Goal: Task Accomplishment & Management: Complete application form

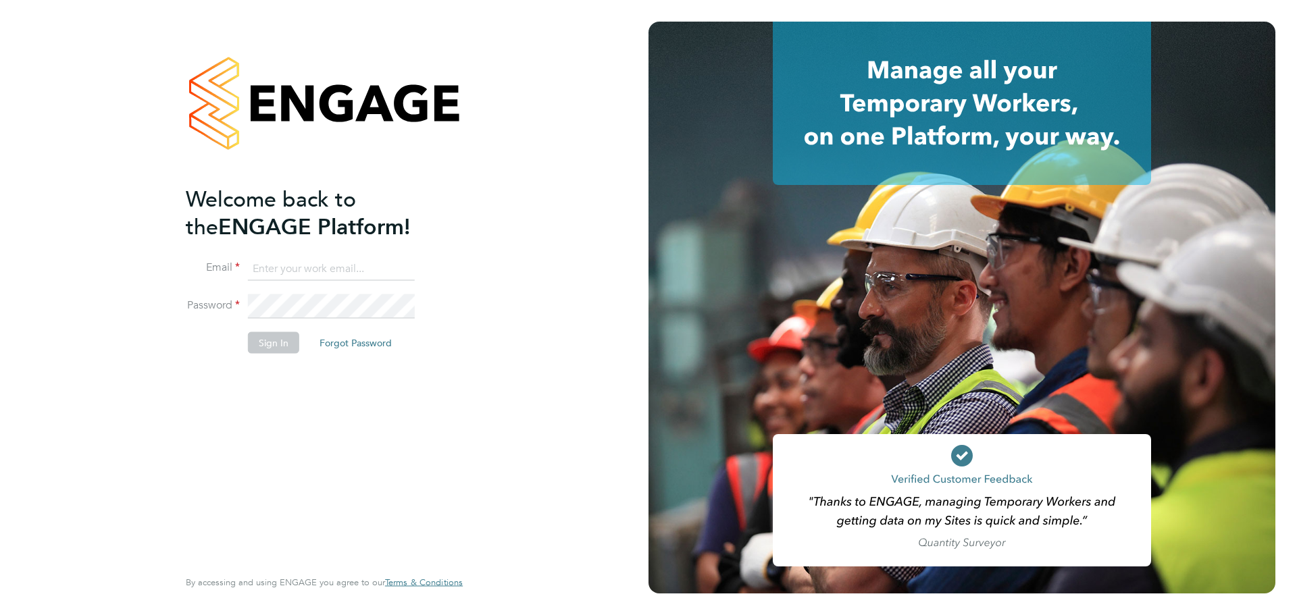
type input "abbie.ross@arcgroup.co.uk"
click at [272, 341] on button "Sign In" at bounding box center [273, 343] width 51 height 22
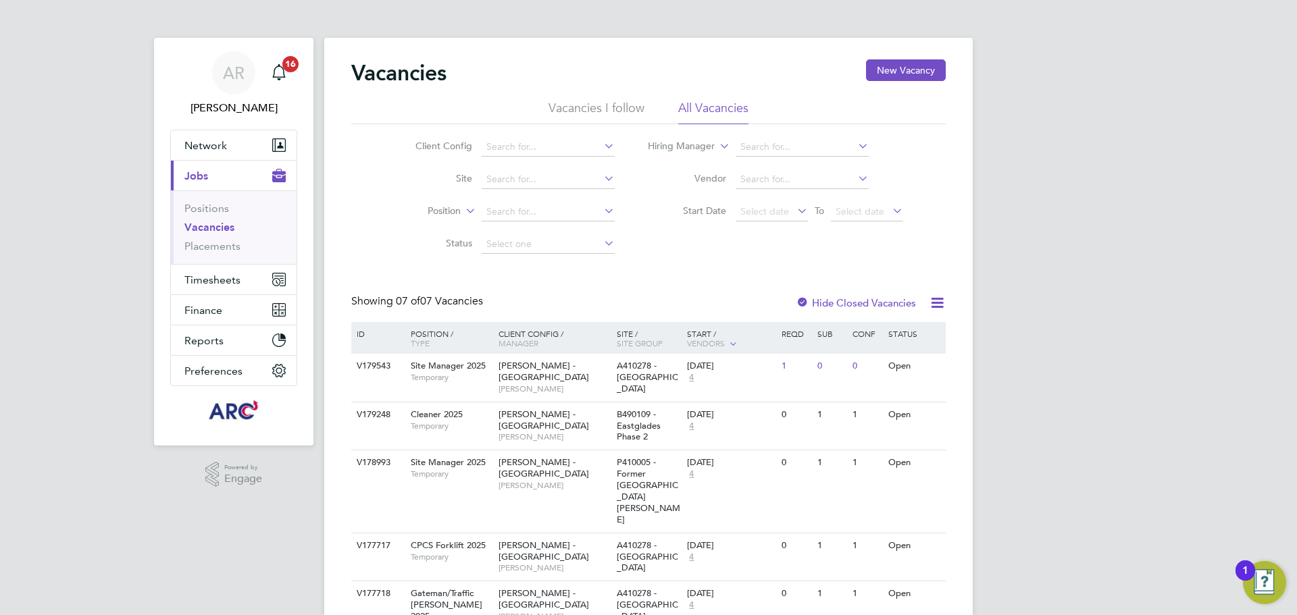
click at [228, 232] on link "Vacancies" at bounding box center [209, 227] width 50 height 13
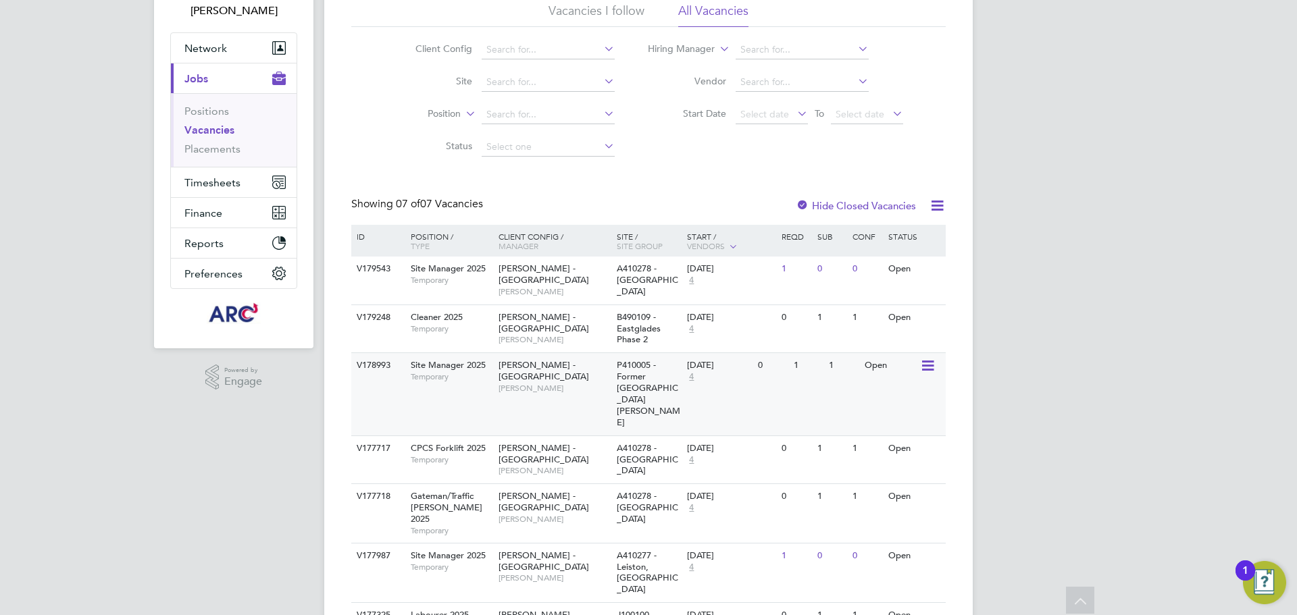
scroll to position [114, 0]
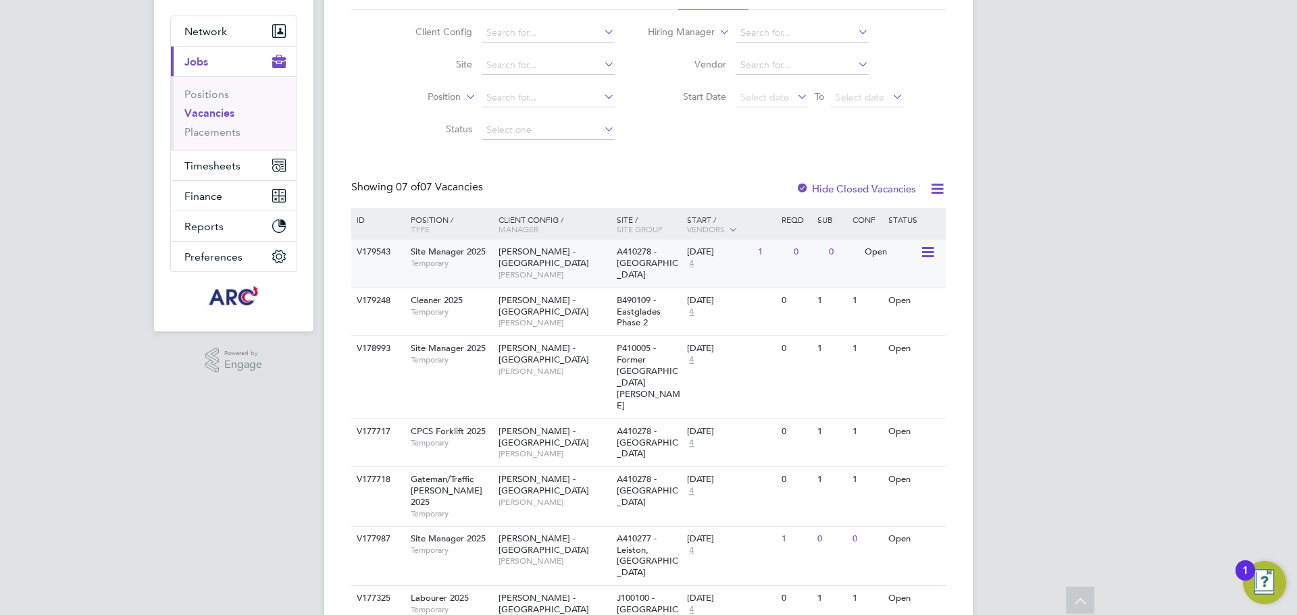
click at [567, 251] on span "[PERSON_NAME] - [GEOGRAPHIC_DATA]" at bounding box center [544, 257] width 91 height 23
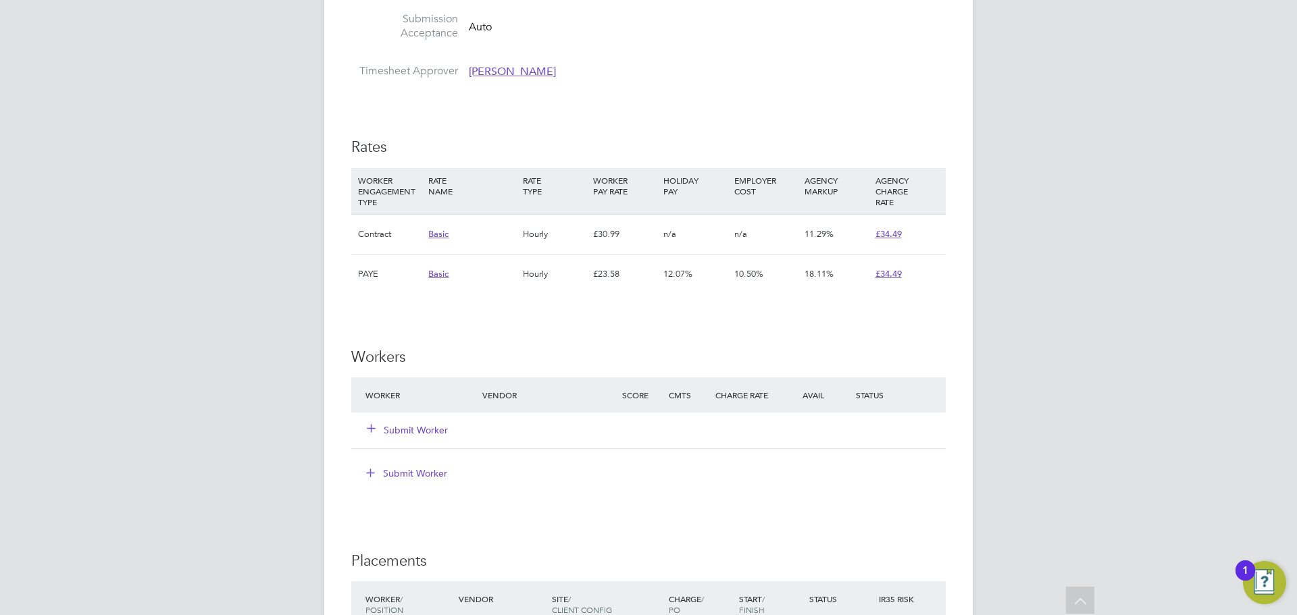
scroll to position [811, 0]
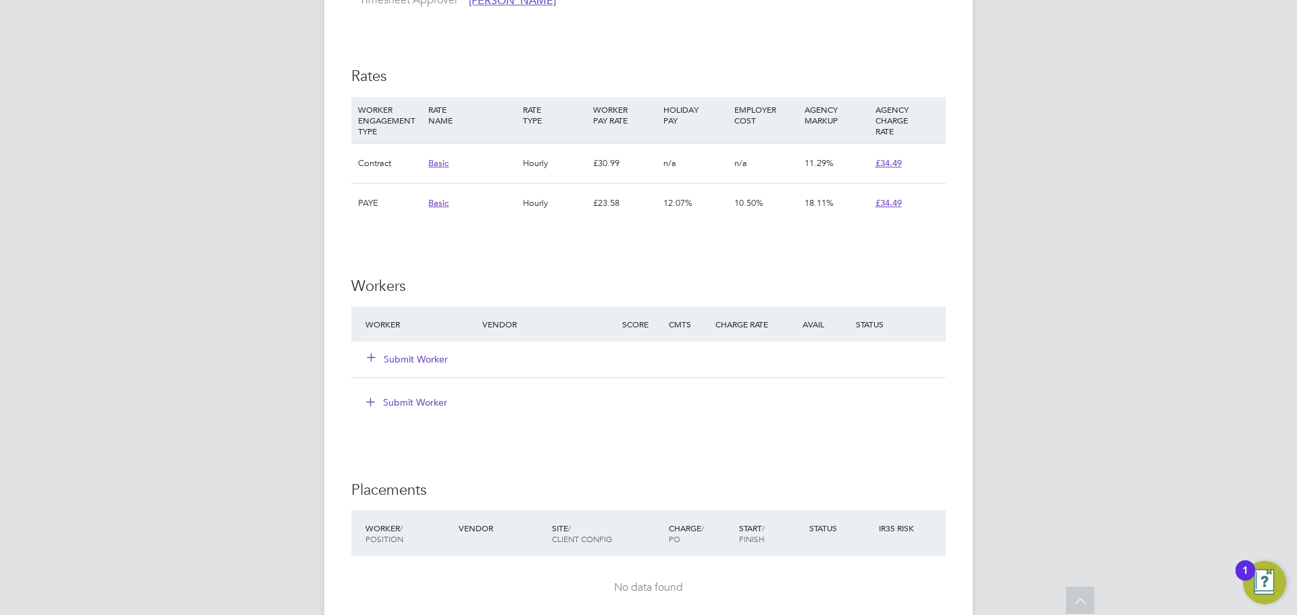
click at [430, 361] on button "Submit Worker" at bounding box center [407, 360] width 81 height 14
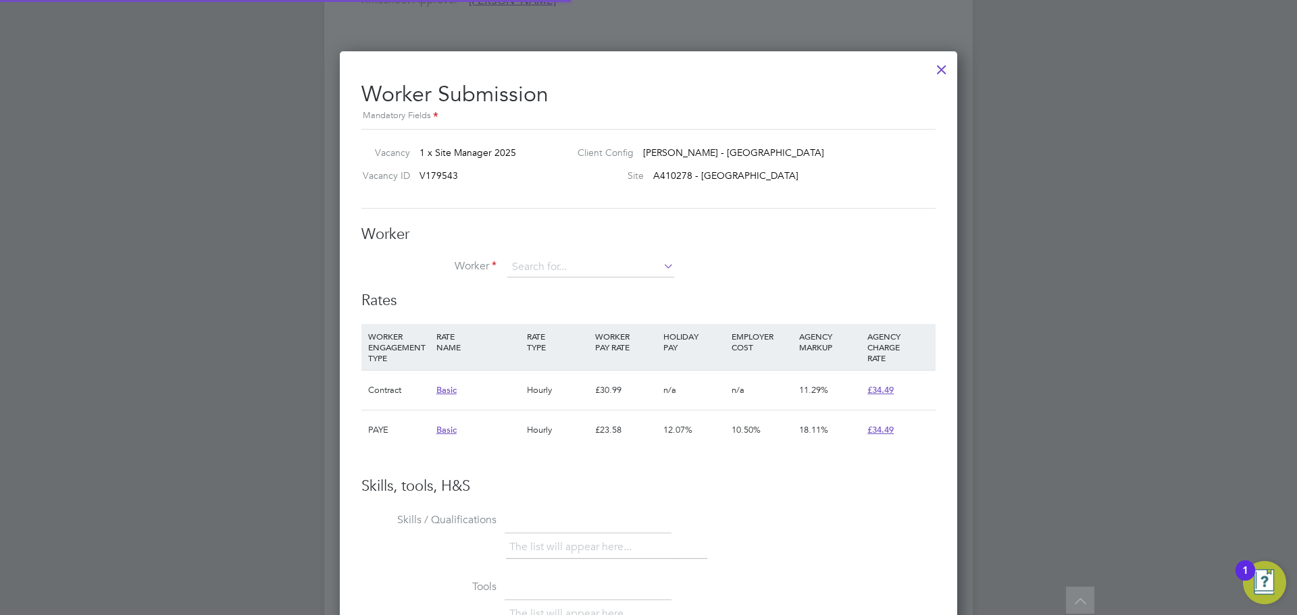
scroll to position [40, 92]
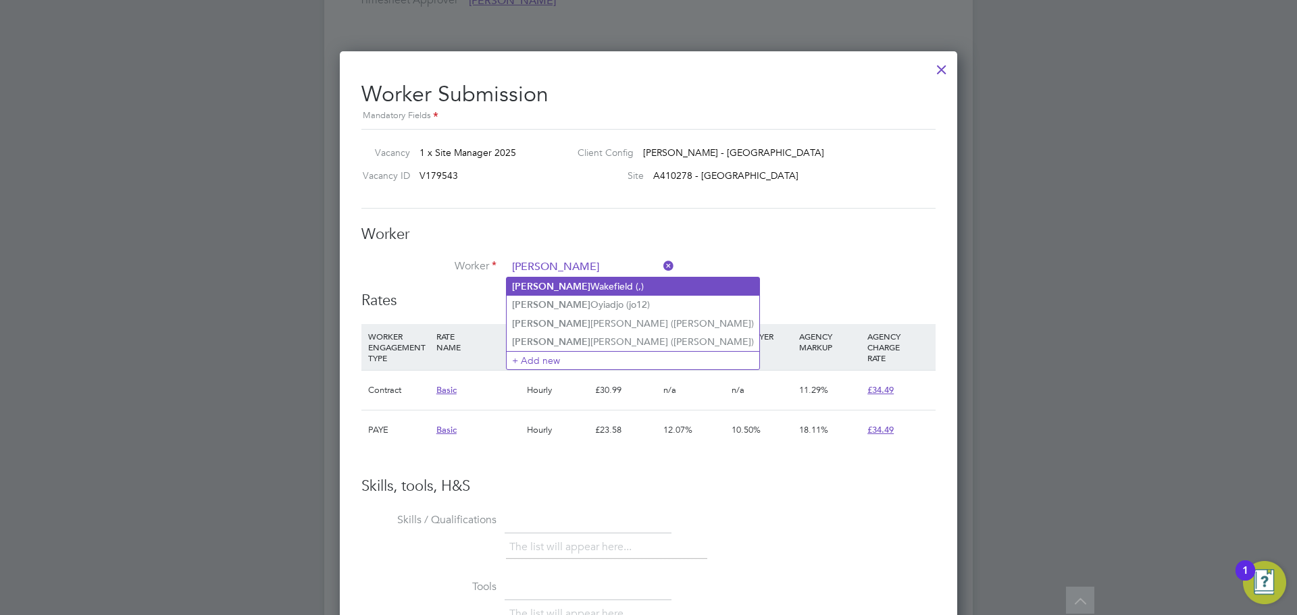
click at [585, 281] on li "[PERSON_NAME] (,)" at bounding box center [633, 287] width 253 height 18
type input "[PERSON_NAME] (,)"
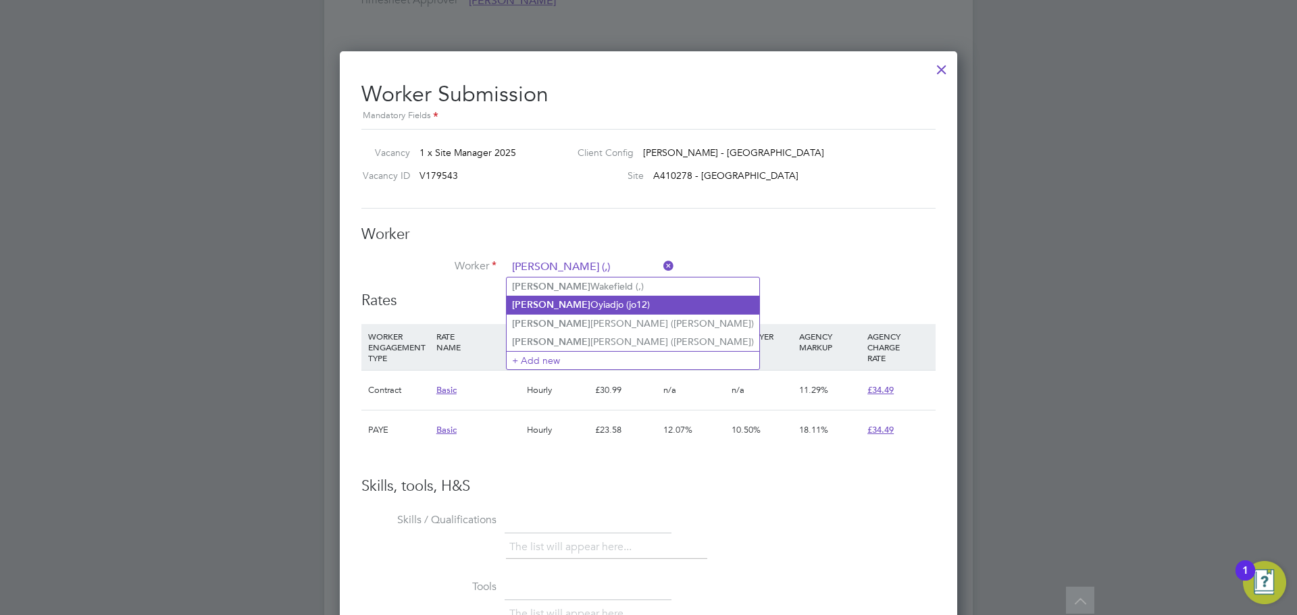
scroll to position [991, 618]
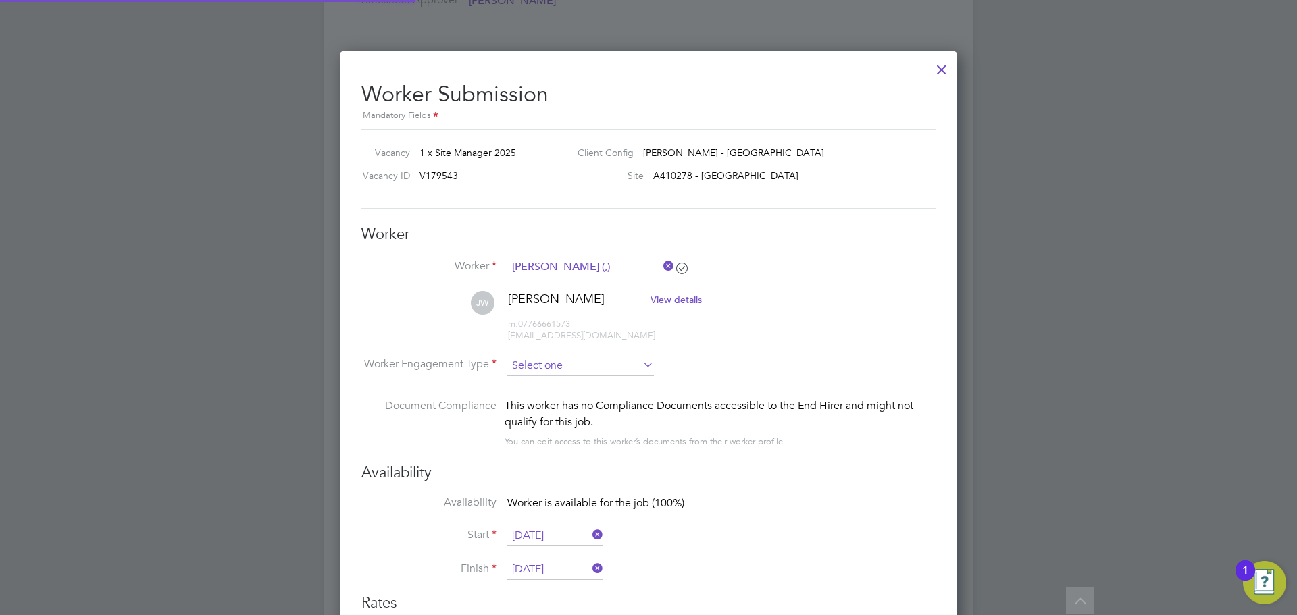
click at [627, 363] on input at bounding box center [580, 366] width 147 height 20
click at [593, 360] on input at bounding box center [580, 366] width 147 height 20
click at [856, 471] on h3 "Availability" at bounding box center [648, 473] width 574 height 20
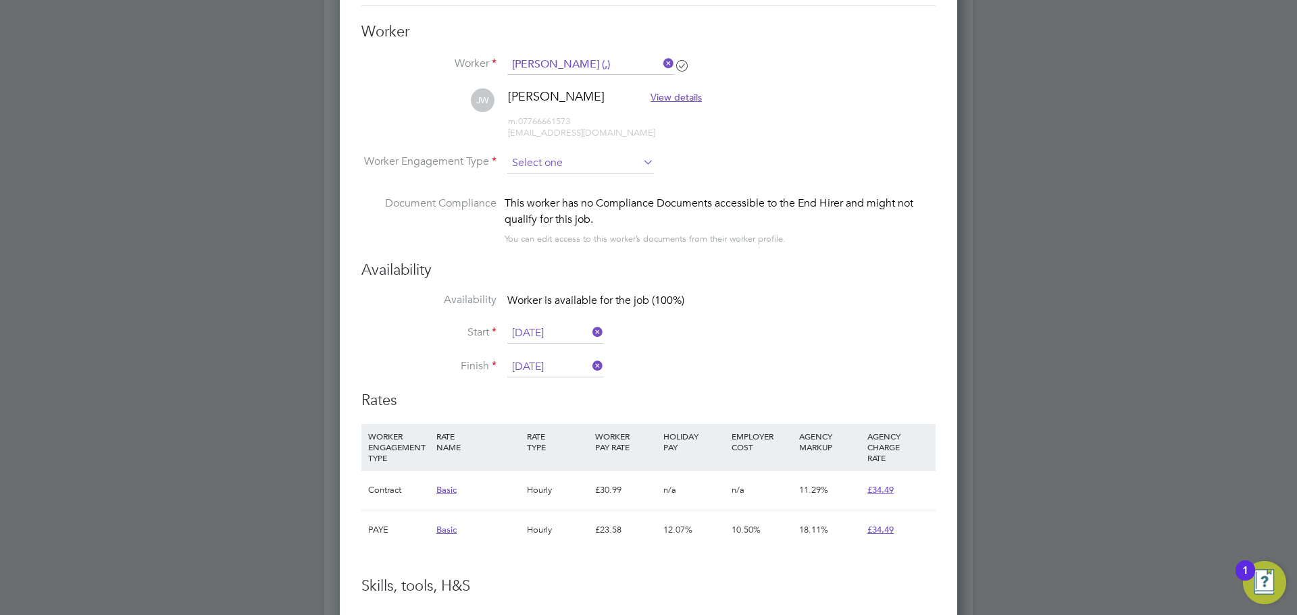
click at [613, 162] on input at bounding box center [580, 163] width 147 height 20
click at [562, 161] on input at bounding box center [580, 163] width 147 height 20
click at [573, 151] on li "[PERSON_NAME] [PERSON_NAME] View details m: 07766661573 [EMAIL_ADDRESS][DOMAIN_…" at bounding box center [648, 120] width 574 height 64
click at [567, 159] on input at bounding box center [580, 163] width 147 height 20
click at [538, 167] on input at bounding box center [580, 163] width 147 height 20
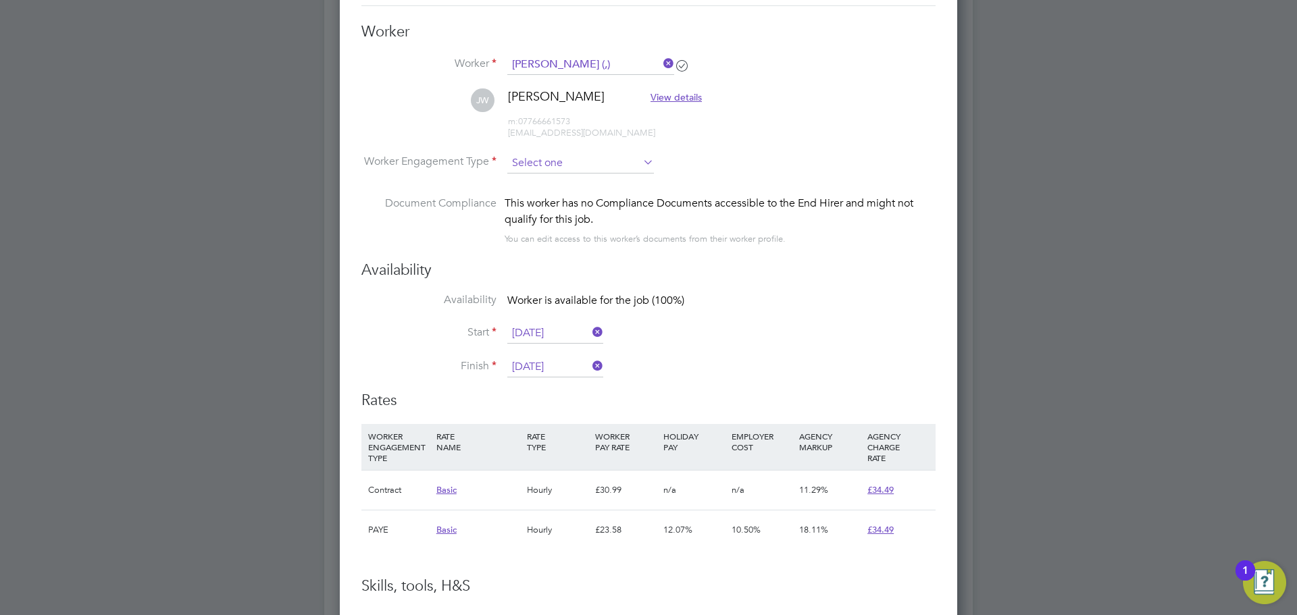
click at [561, 158] on input at bounding box center [580, 163] width 147 height 20
click at [657, 154] on li "Worker Engagement Type" at bounding box center [648, 174] width 574 height 42
click at [640, 161] on icon at bounding box center [640, 162] width 0 height 19
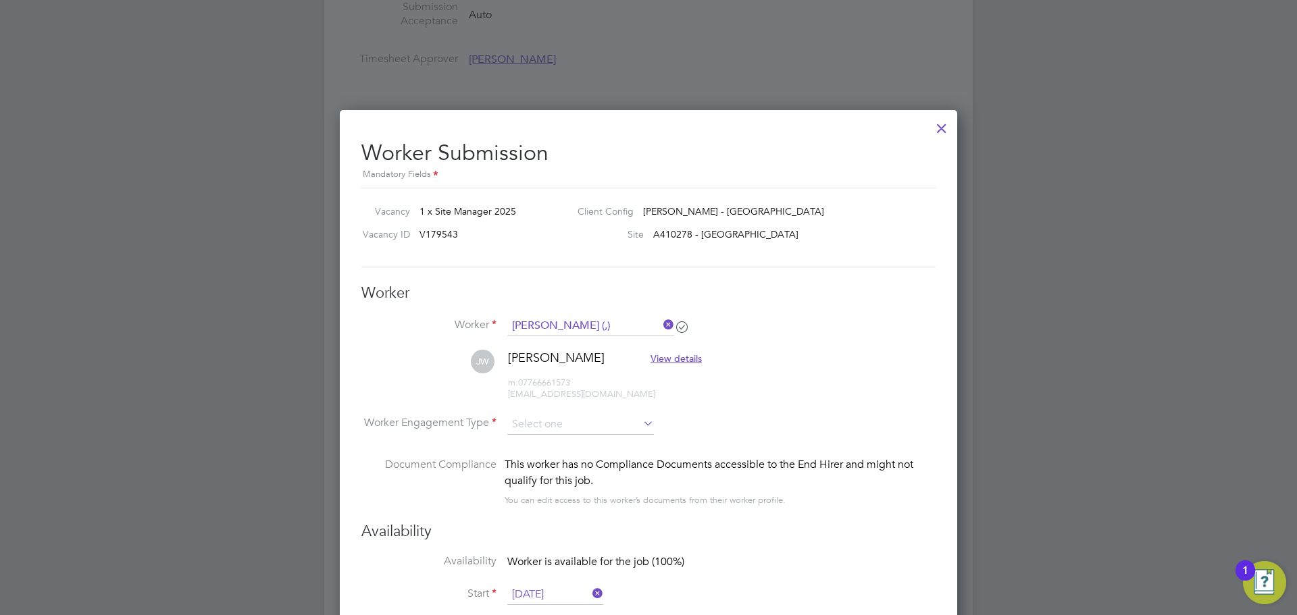
scroll to position [743, 0]
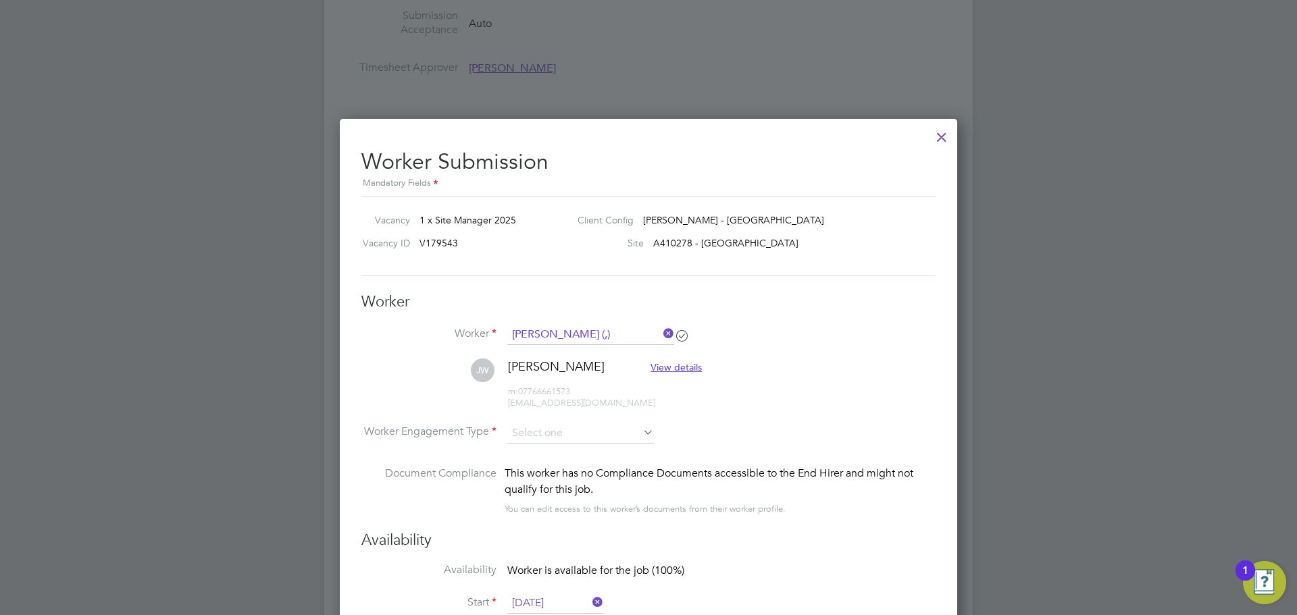
click at [640, 429] on icon at bounding box center [640, 432] width 0 height 19
click at [946, 134] on div at bounding box center [941, 134] width 24 height 24
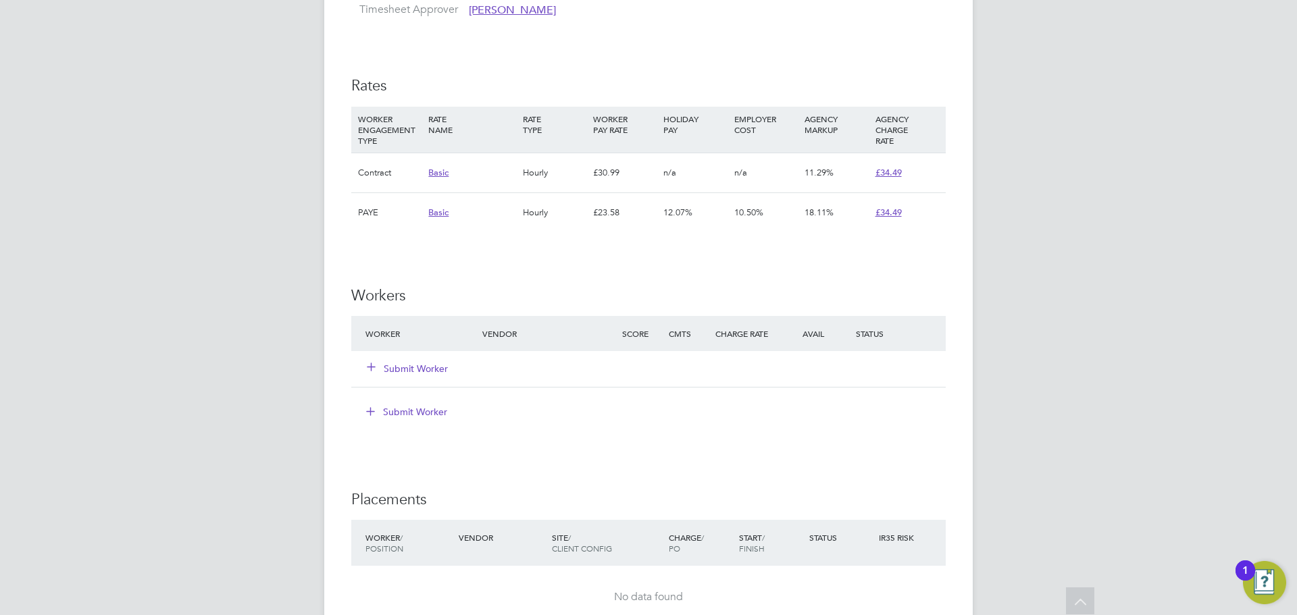
scroll to position [811, 0]
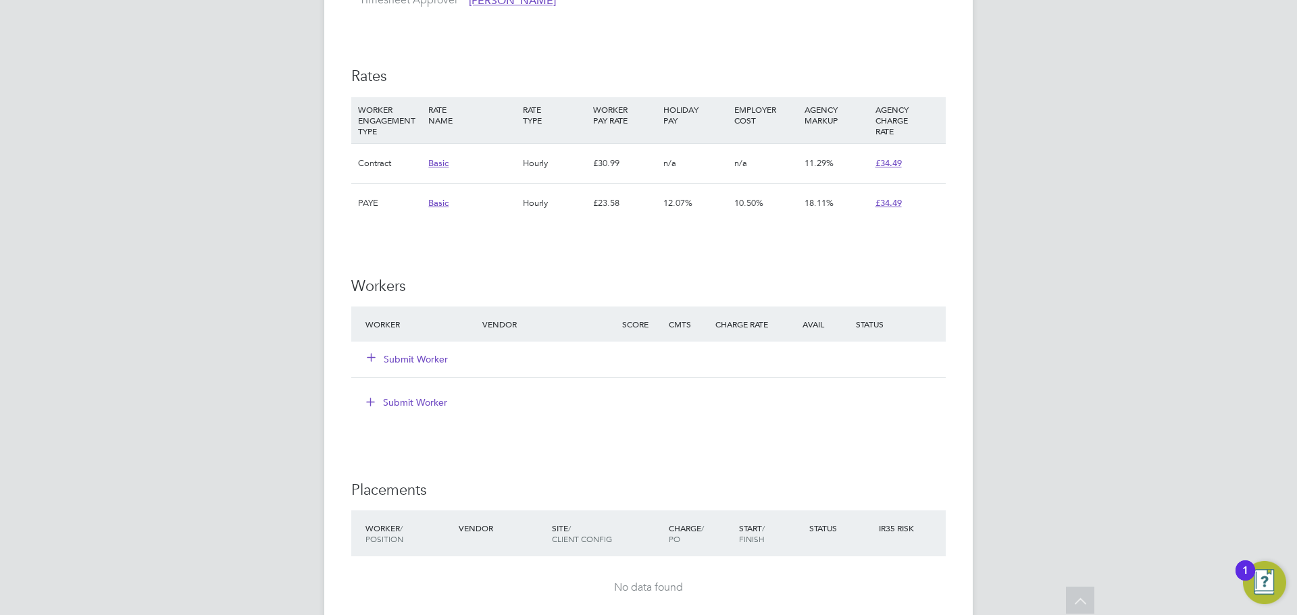
click at [417, 355] on button "Submit Worker" at bounding box center [407, 360] width 81 height 14
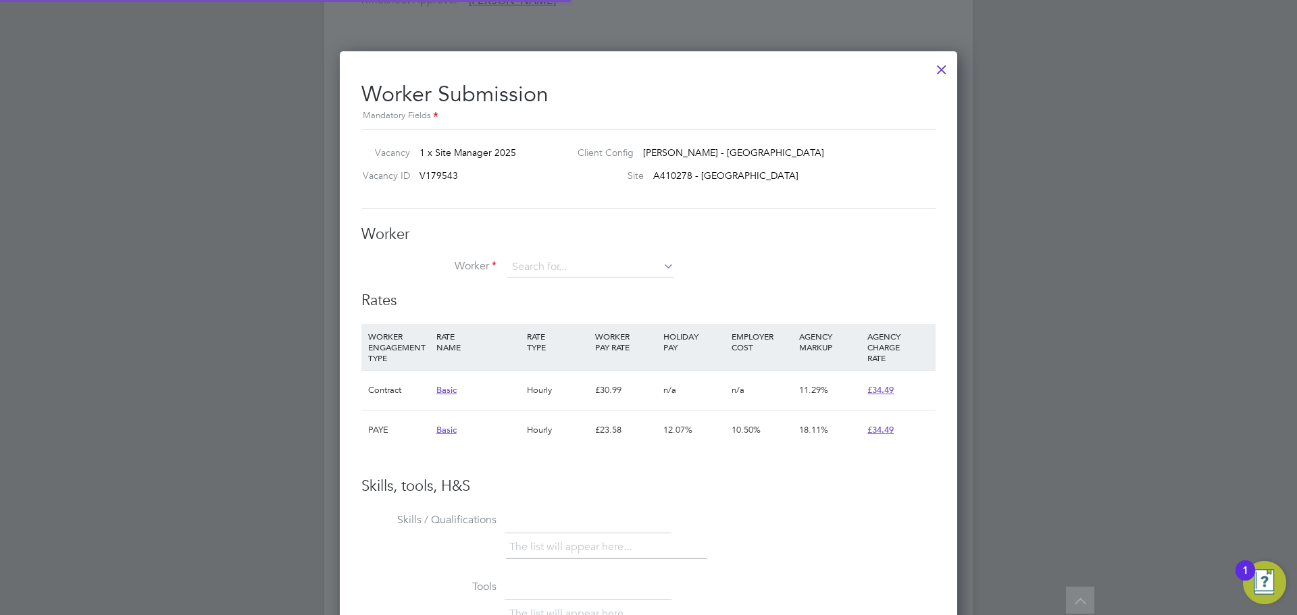
scroll to position [20, 351]
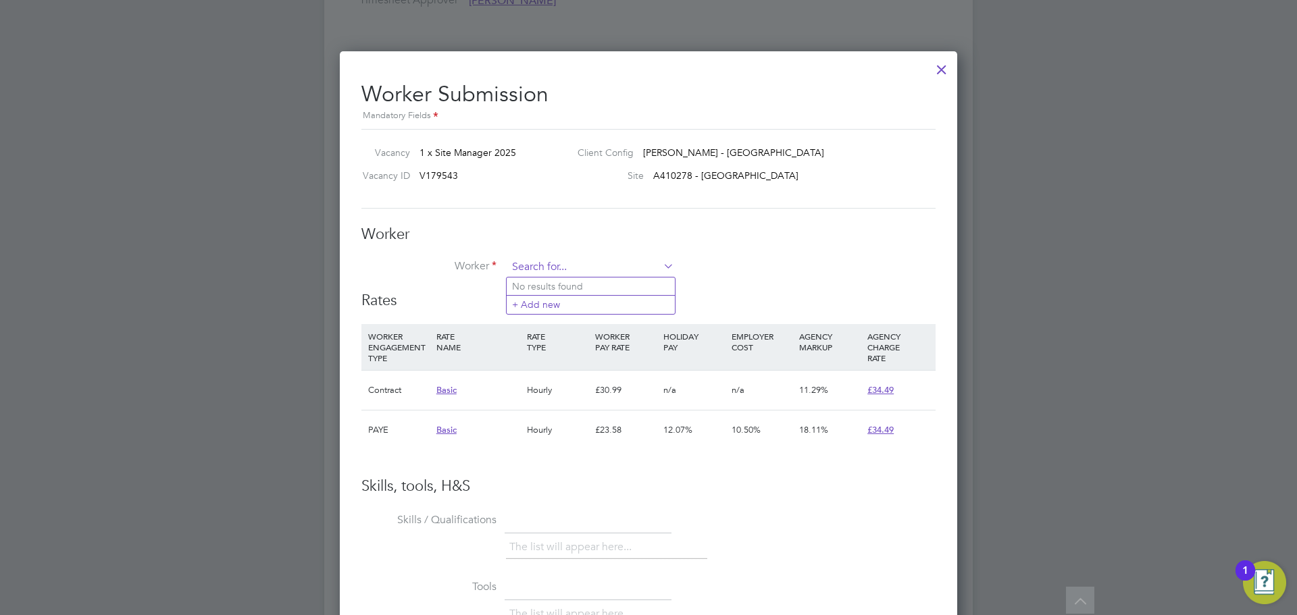
click at [565, 263] on input at bounding box center [590, 267] width 167 height 20
click at [573, 284] on li "[PERSON_NAME] (,)" at bounding box center [633, 287] width 253 height 18
type input "[PERSON_NAME] (,)"
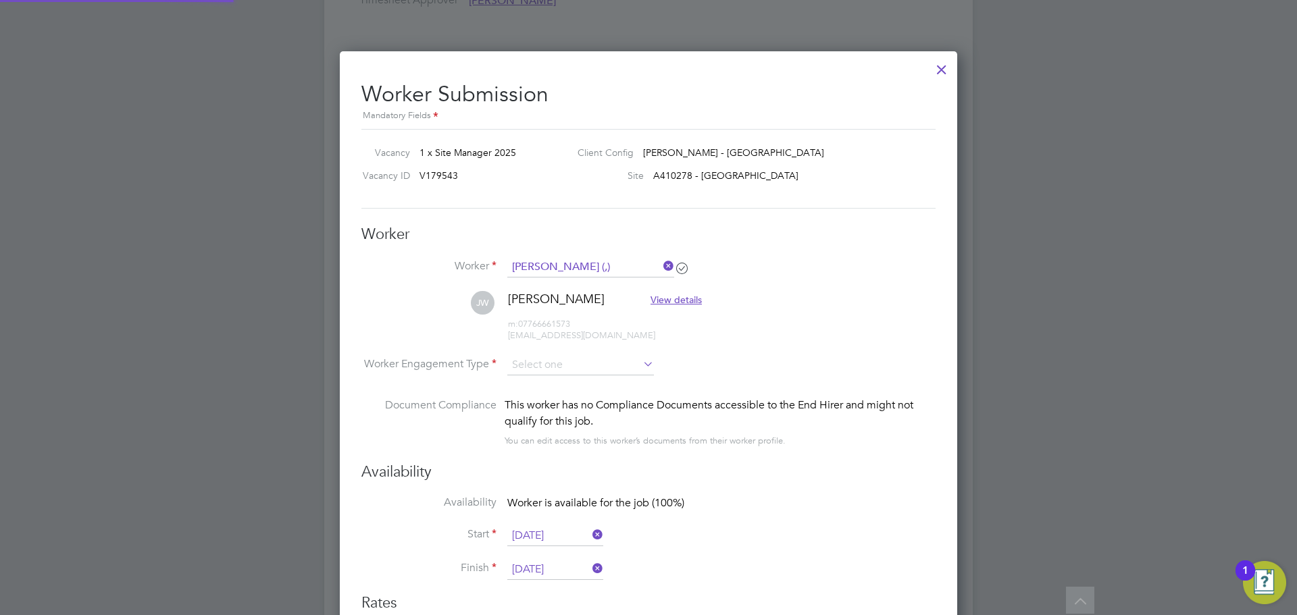
scroll to position [1162, 618]
click at [593, 366] on input at bounding box center [580, 366] width 147 height 20
click at [551, 384] on li "Contract" at bounding box center [581, 385] width 148 height 18
type input "Contract"
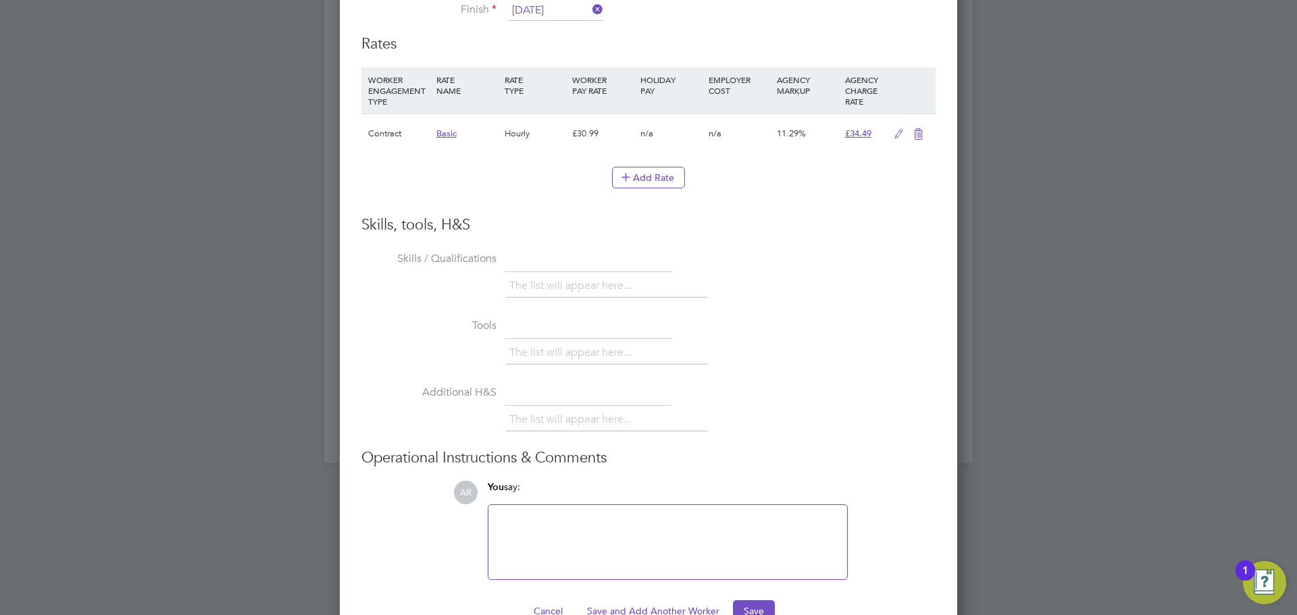
scroll to position [1404, 0]
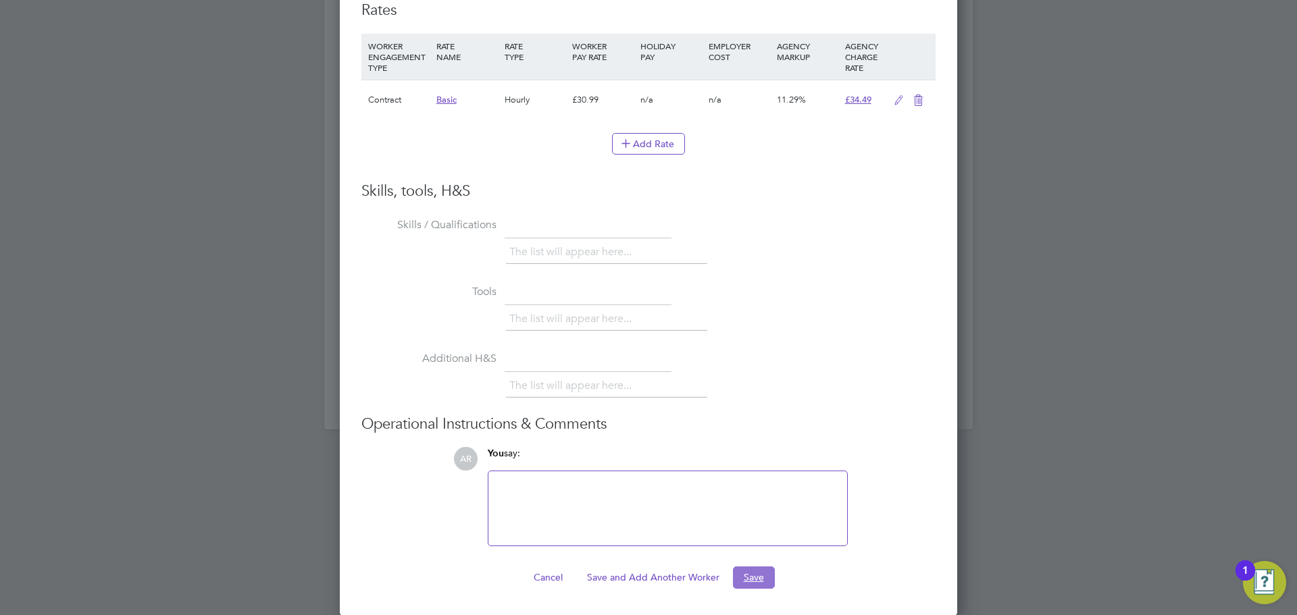
click at [763, 583] on button "Save" at bounding box center [754, 578] width 42 height 22
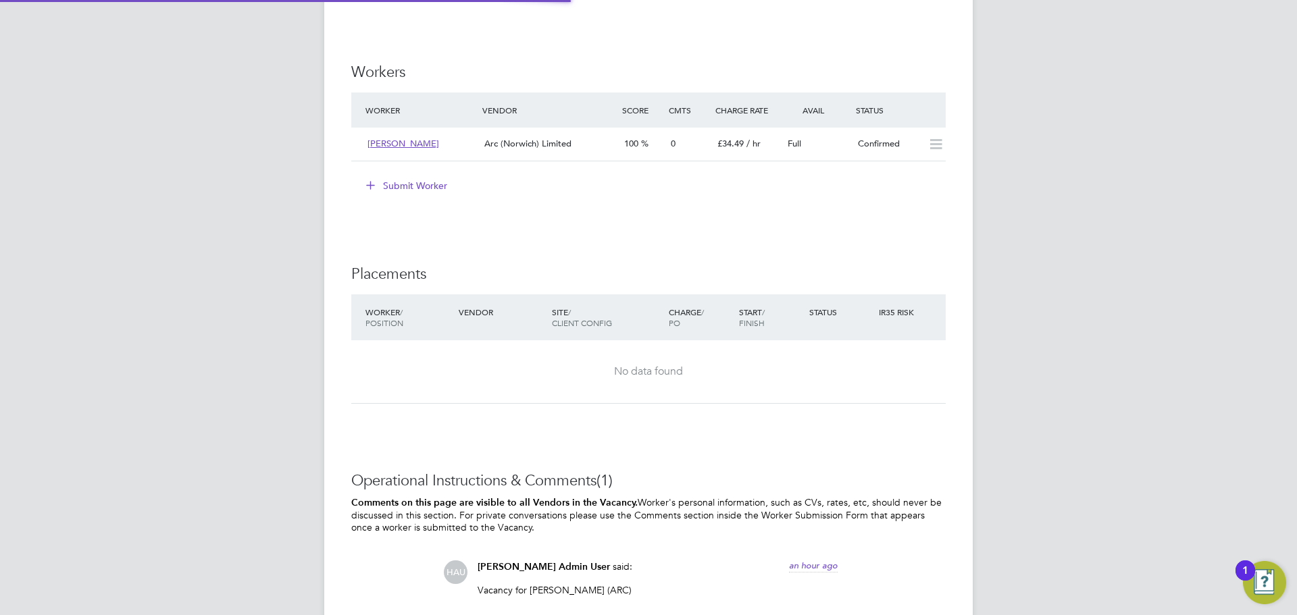
scroll to position [7, 7]
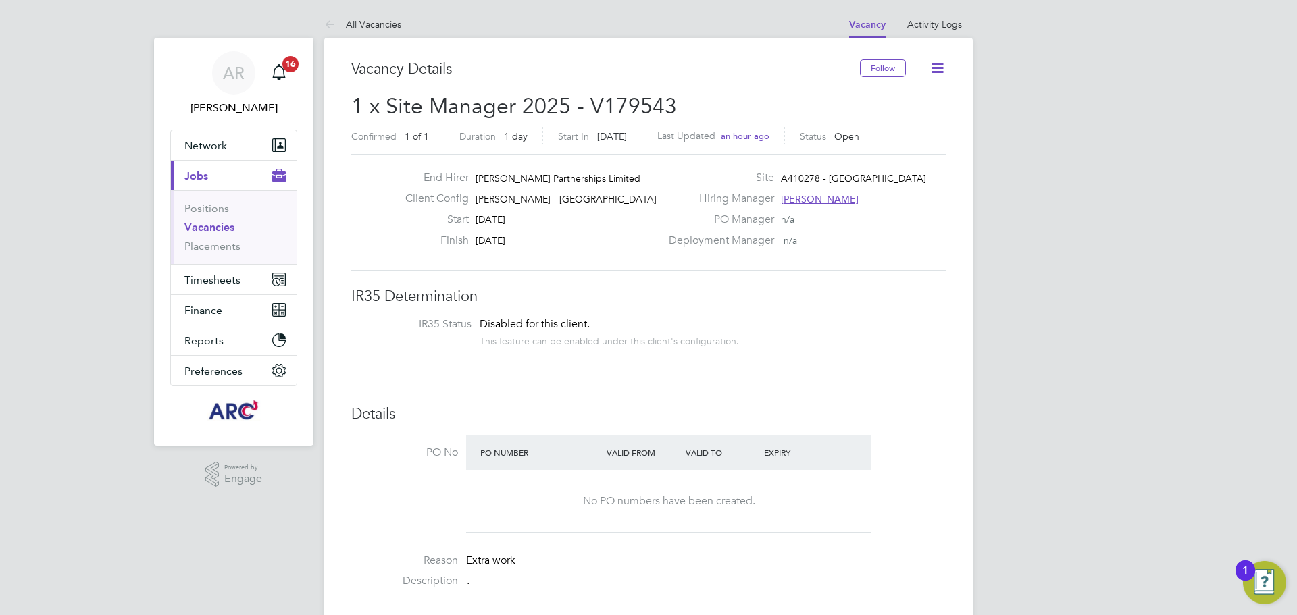
drag, startPoint x: 222, startPoint y: 228, endPoint x: 259, endPoint y: 228, distance: 36.5
click at [222, 228] on link "Vacancies" at bounding box center [209, 227] width 50 height 13
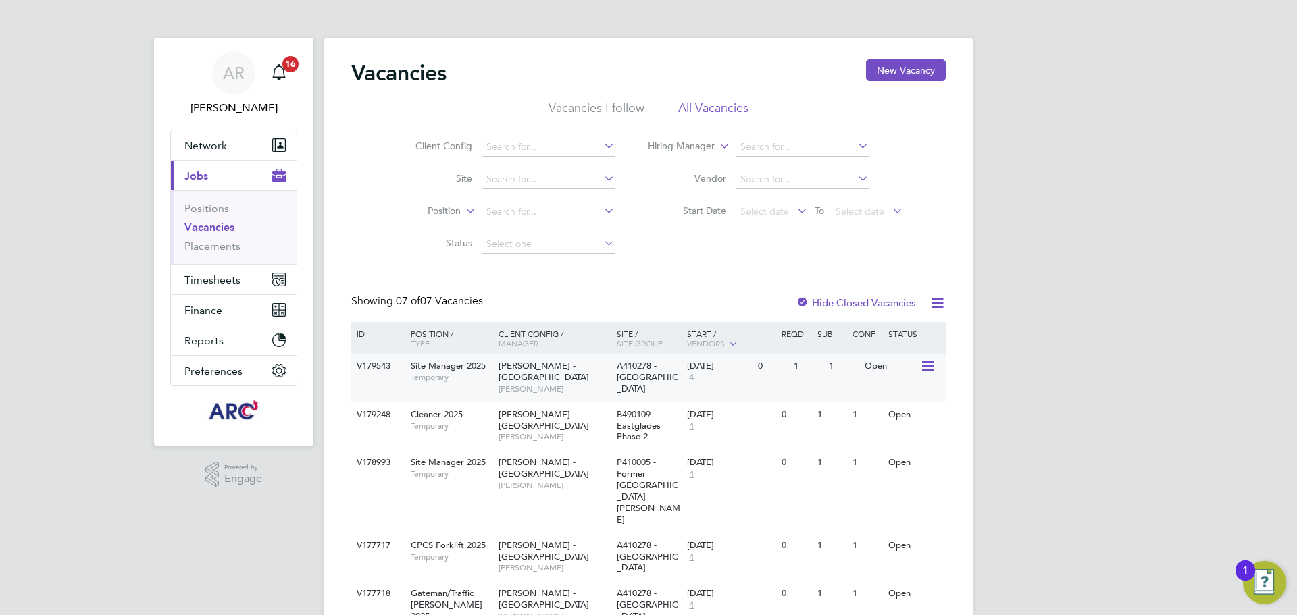
click at [934, 365] on icon at bounding box center [927, 367] width 14 height 16
click at [194, 248] on link "Placements" at bounding box center [212, 246] width 56 height 13
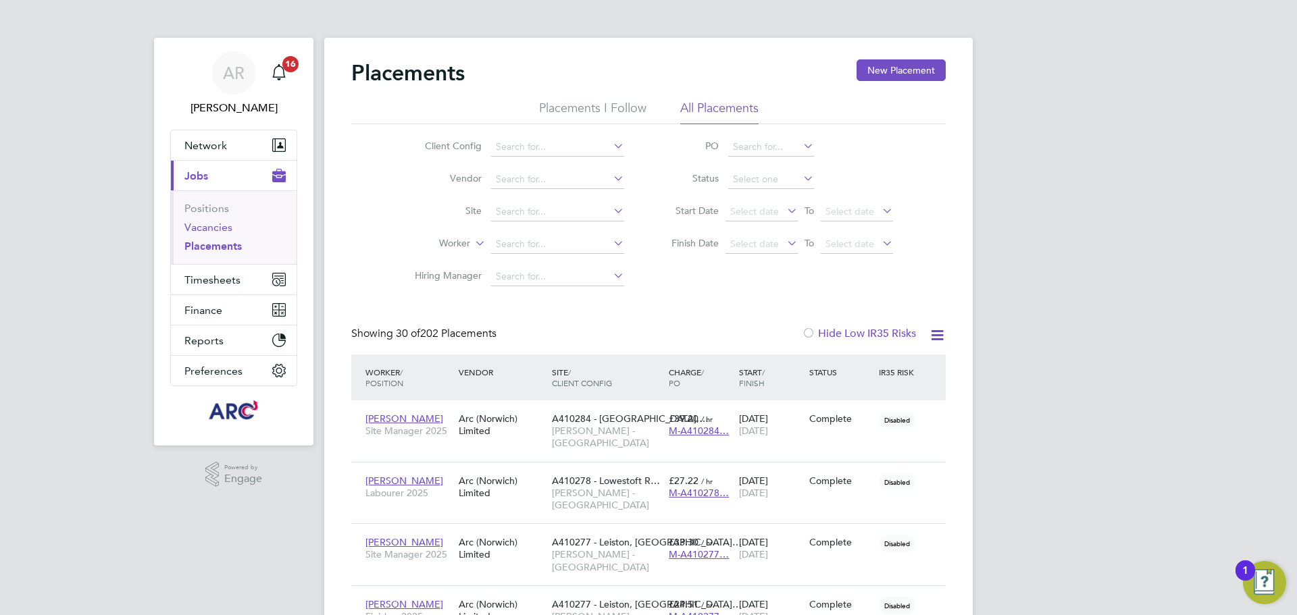
click at [214, 228] on link "Vacancies" at bounding box center [208, 227] width 48 height 13
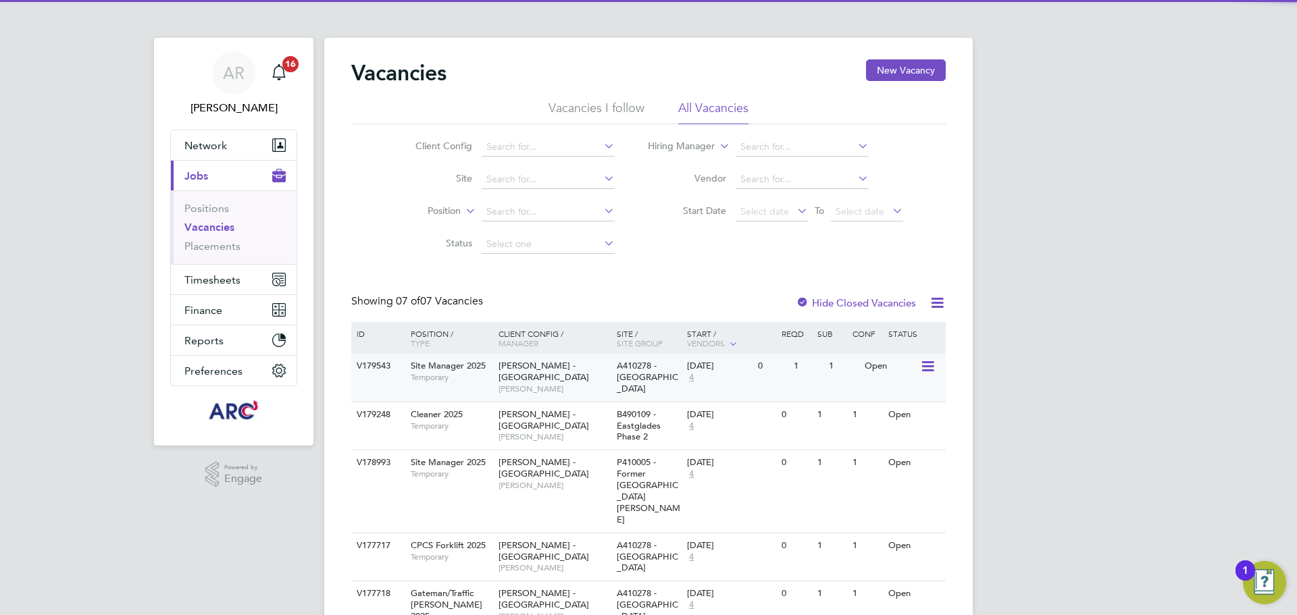
click at [533, 384] on span "[PERSON_NAME]" at bounding box center [554, 389] width 111 height 11
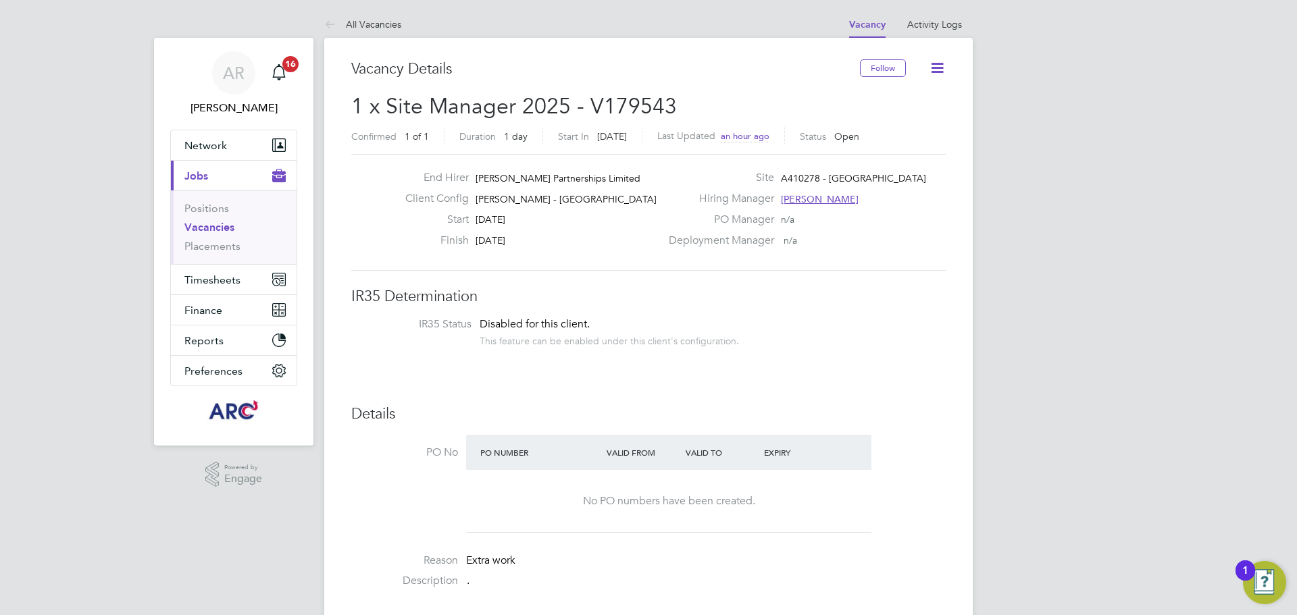
click at [930, 68] on icon at bounding box center [937, 67] width 17 height 17
click at [927, 227] on div "PO Manager n/a" at bounding box center [806, 223] width 290 height 21
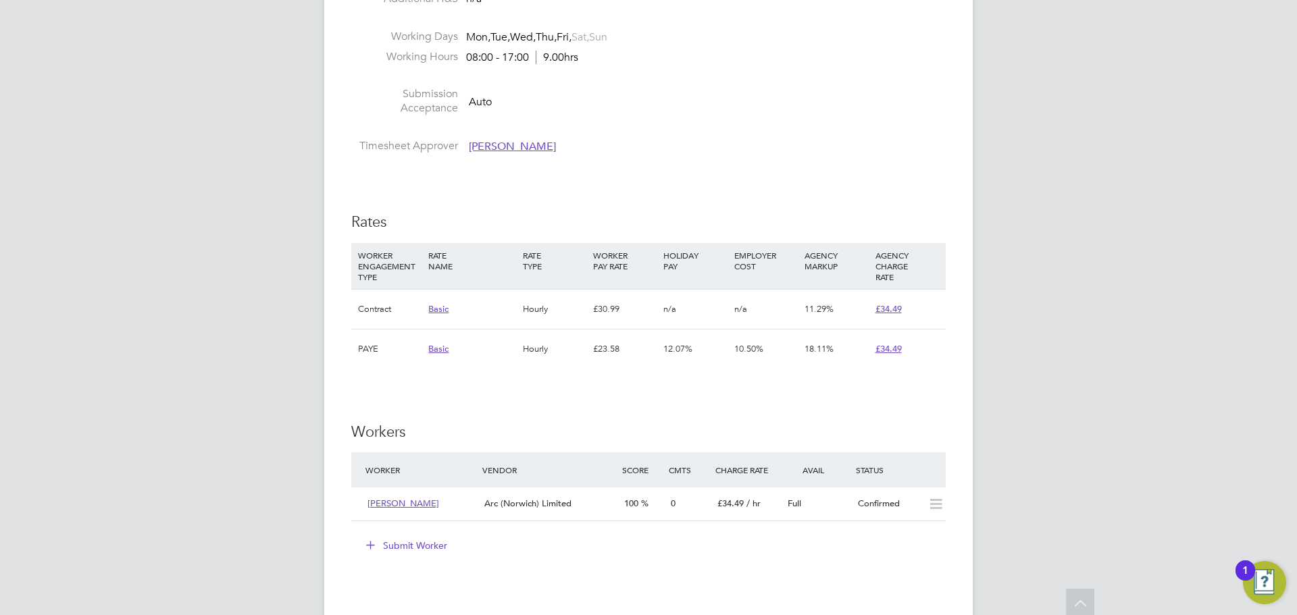
scroll to position [675, 0]
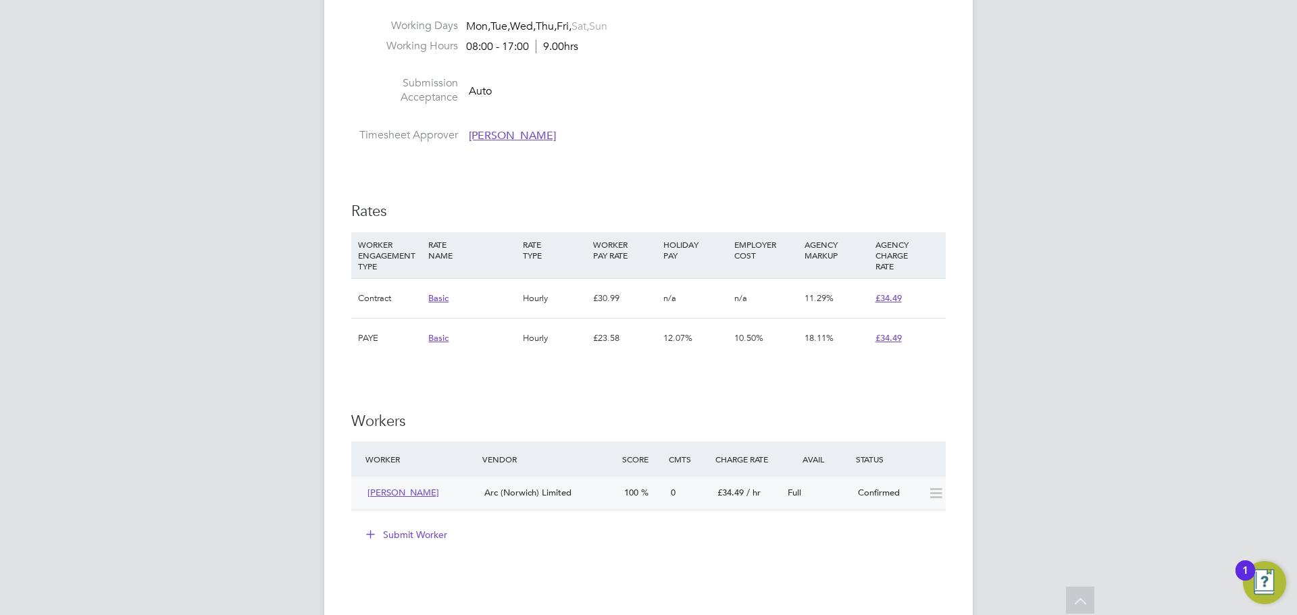
click at [942, 491] on icon at bounding box center [935, 493] width 17 height 11
click at [934, 492] on icon at bounding box center [935, 493] width 17 height 11
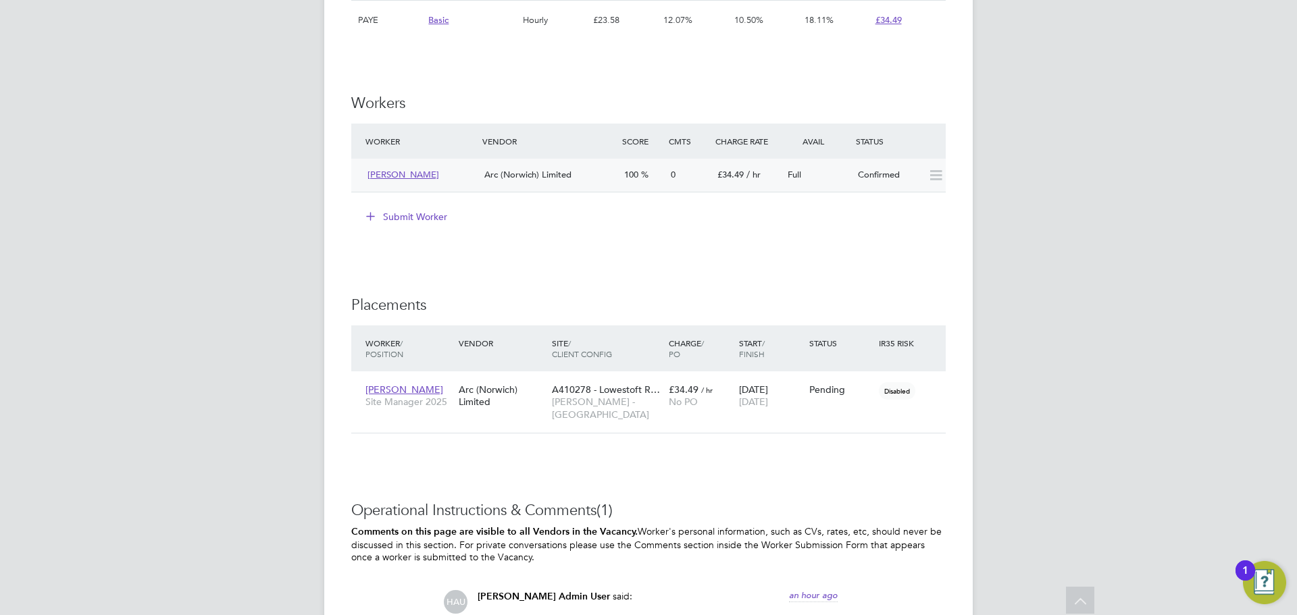
scroll to position [1020, 0]
